Goal: Information Seeking & Learning: Check status

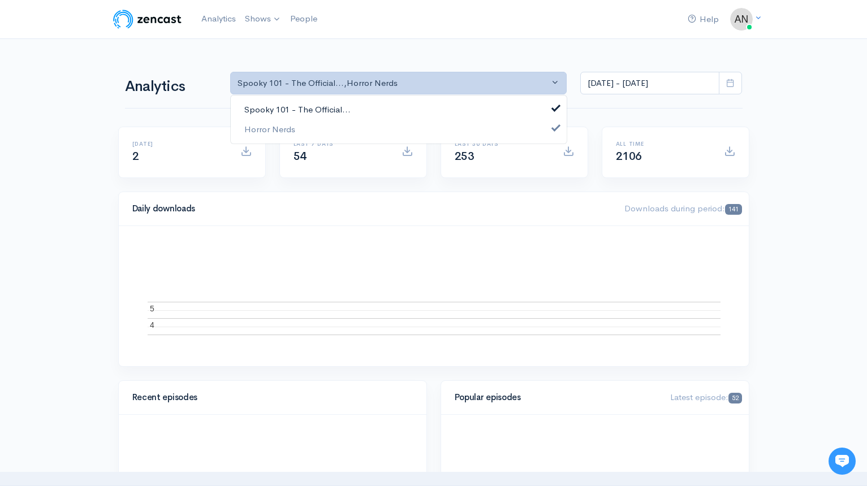
click at [364, 103] on link "Spooky 101 - The Official..." at bounding box center [399, 110] width 336 height 20
select select "14706"
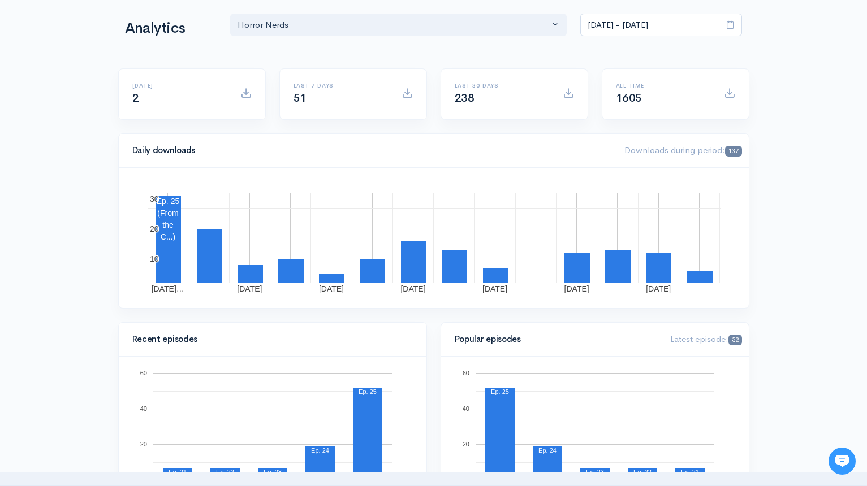
scroll to position [57, 0]
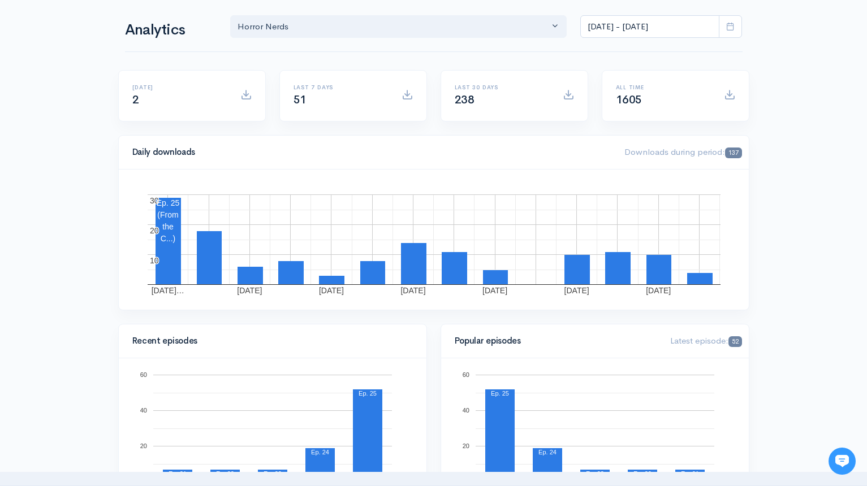
click at [740, 31] on span at bounding box center [730, 26] width 23 height 23
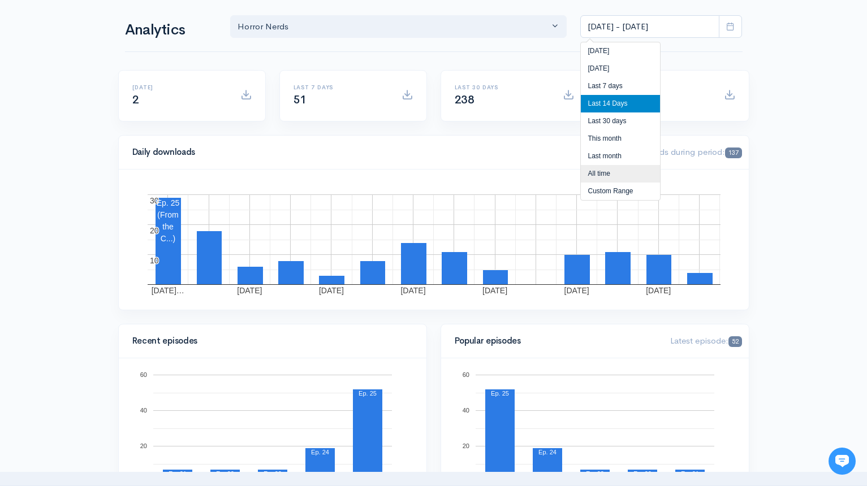
click at [614, 172] on li "All time" at bounding box center [620, 174] width 79 height 18
type input "[DATE] - [DATE]"
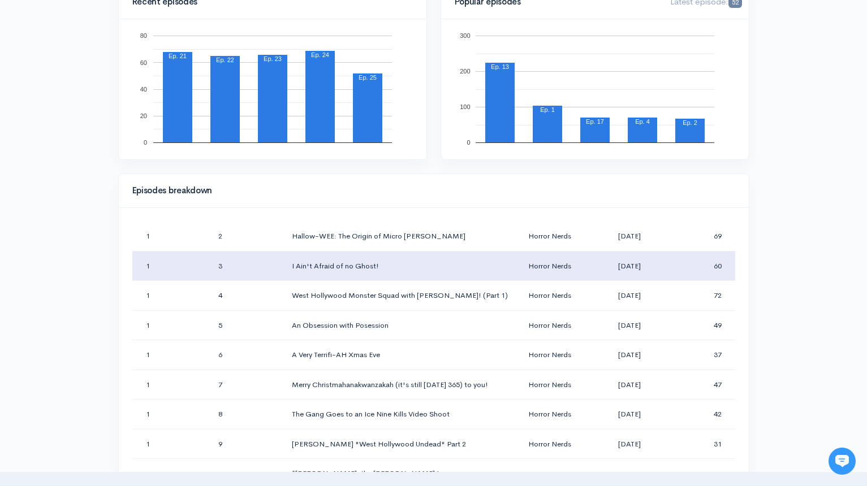
scroll to position [0, 0]
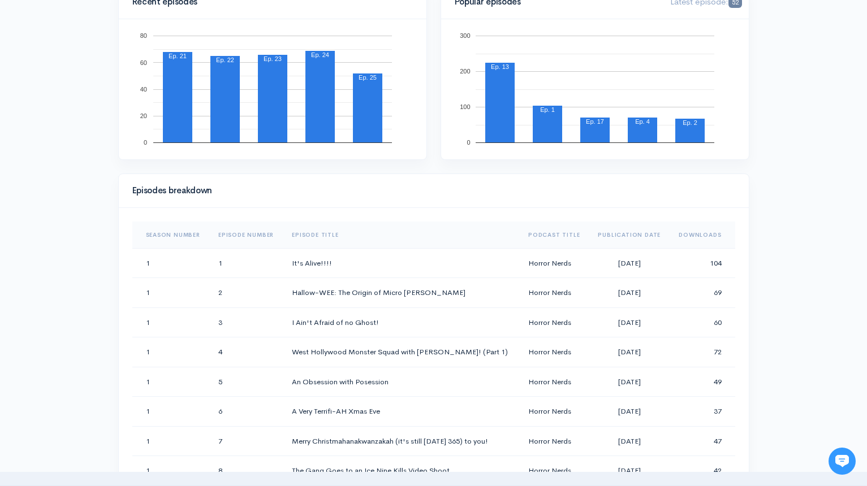
click at [706, 232] on th "Downloads" at bounding box center [702, 235] width 65 height 27
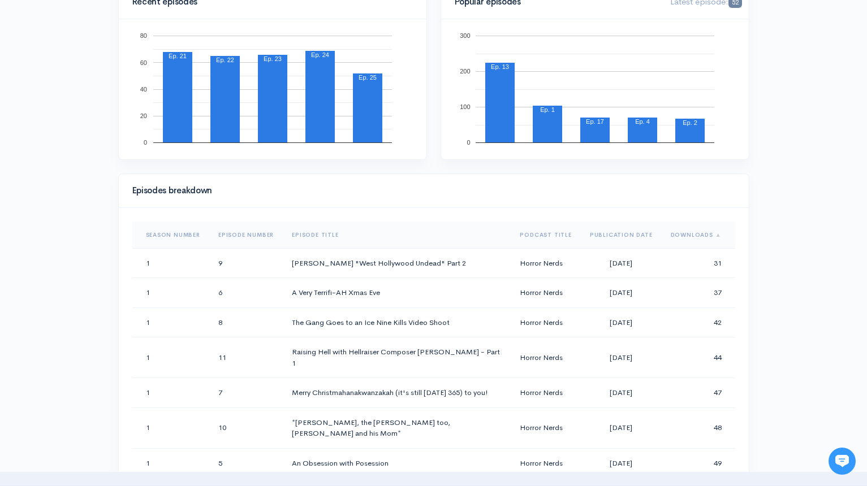
click at [713, 232] on span "Sort column" at bounding box center [717, 234] width 8 height 7
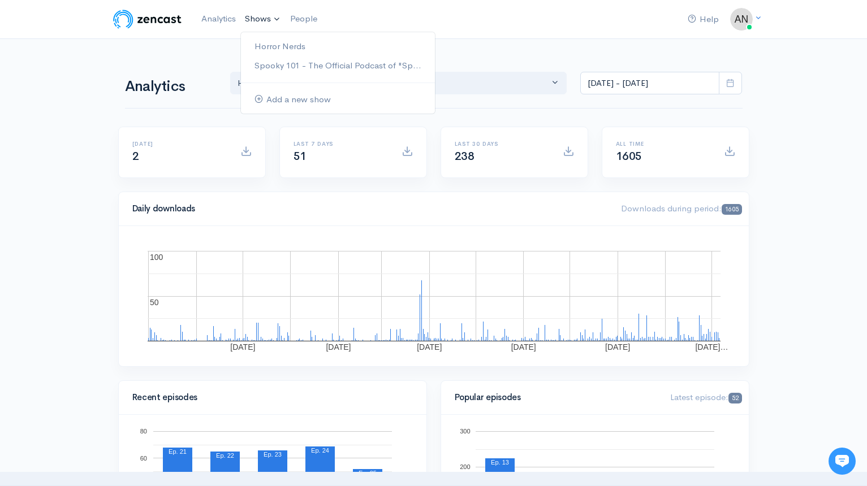
click at [260, 20] on link "Shows" at bounding box center [262, 19] width 45 height 25
click at [258, 45] on link "Horror Nerds" at bounding box center [338, 47] width 194 height 20
